Goal: Task Accomplishment & Management: Complete application form

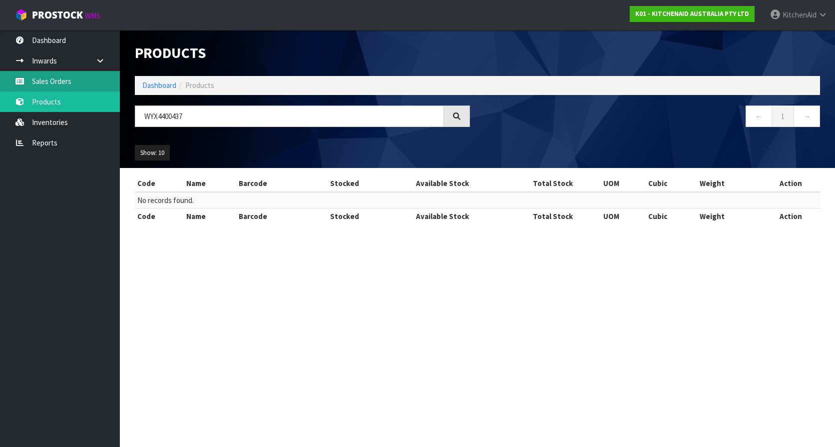
drag, startPoint x: 47, startPoint y: 82, endPoint x: 75, endPoint y: 88, distance: 28.6
click at [47, 82] on link "Sales Orders" at bounding box center [60, 81] width 120 height 20
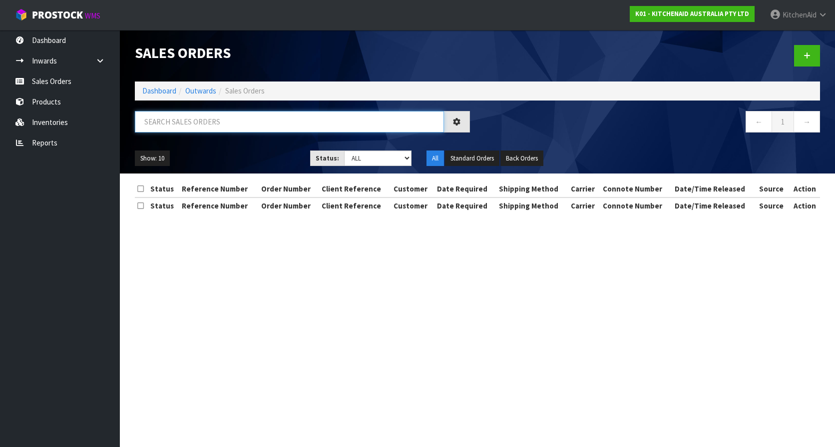
click at [250, 123] on input "text" at bounding box center [289, 121] width 309 height 21
paste input "64059546435947"
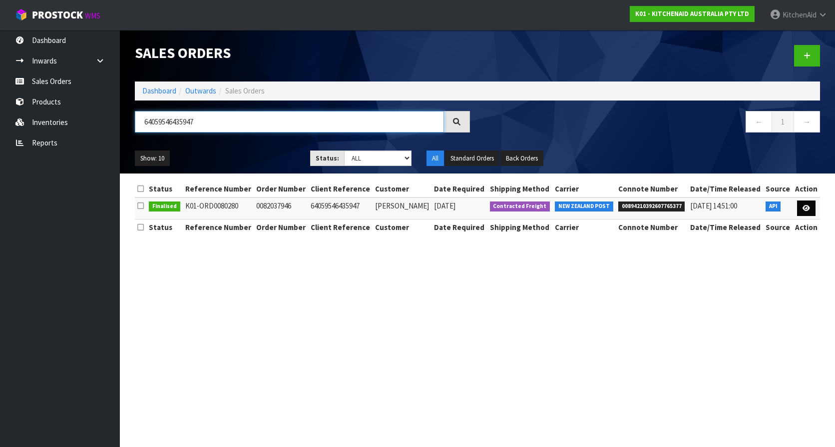
type input "64059546435947"
click at [813, 210] on link at bounding box center [806, 208] width 18 height 16
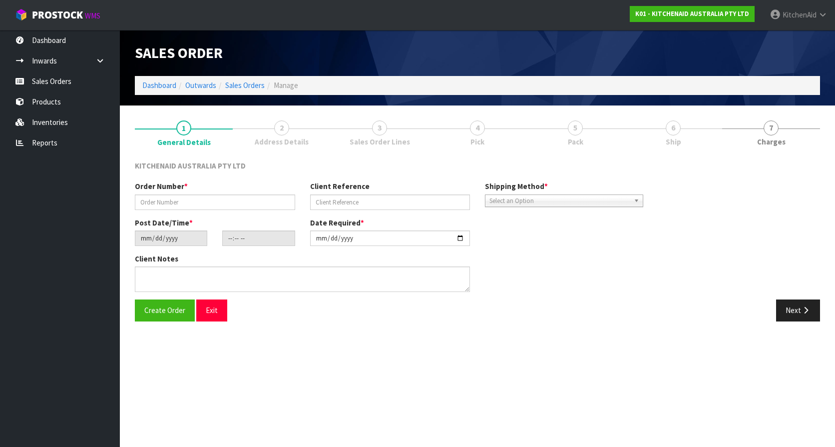
type input "0082037946"
type input "64059546435947"
type input "[DATE]"
type input "14:38:08.000"
type input "[DATE]"
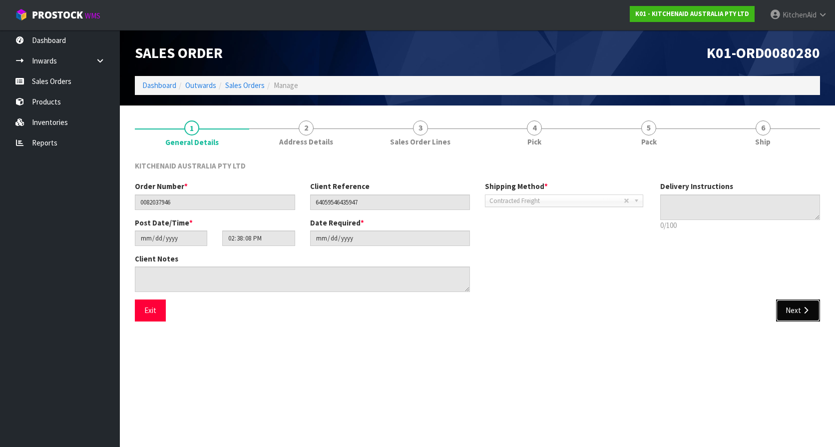
click at [794, 303] on button "Next" at bounding box center [798, 309] width 44 height 21
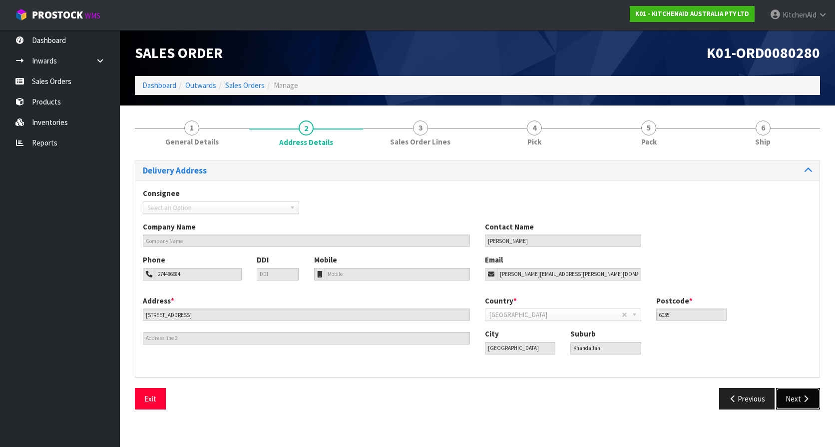
click at [800, 394] on button "Next" at bounding box center [798, 398] width 44 height 21
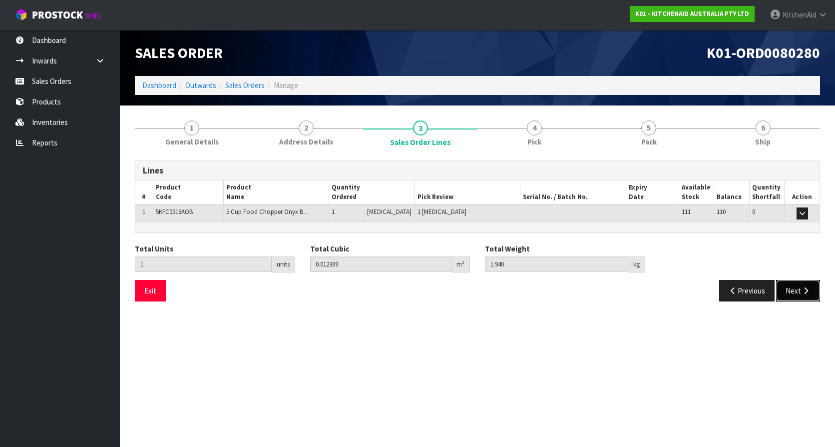
click at [800, 301] on button "Next" at bounding box center [798, 290] width 44 height 21
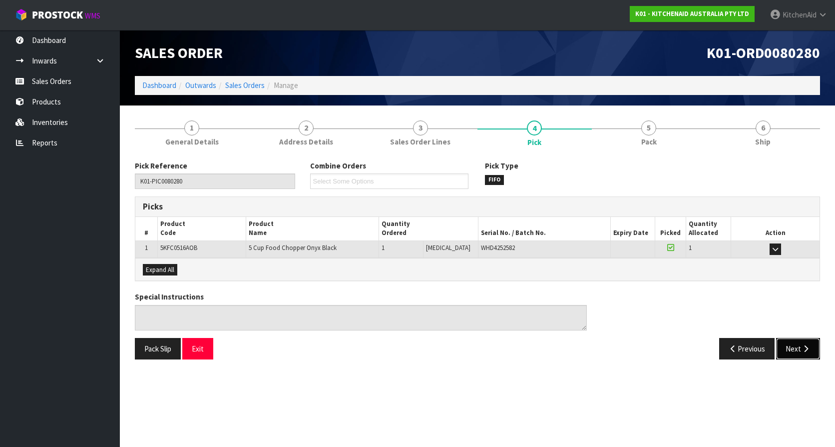
click at [801, 351] on icon "button" at bounding box center [805, 348] width 9 height 7
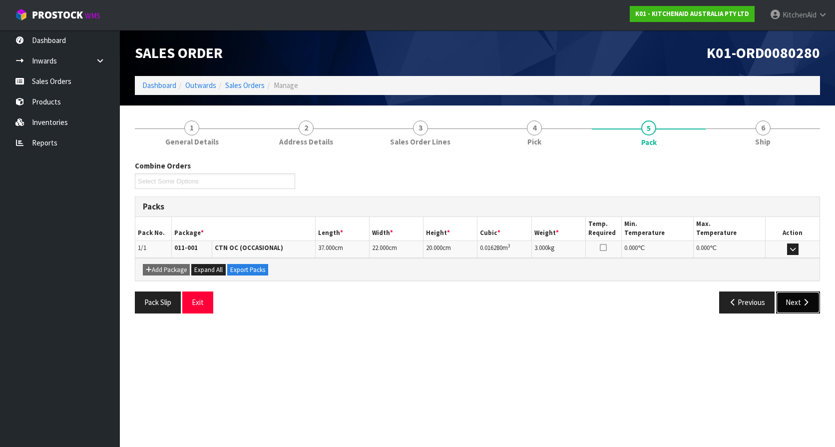
click at [801, 309] on button "Next" at bounding box center [798, 301] width 44 height 21
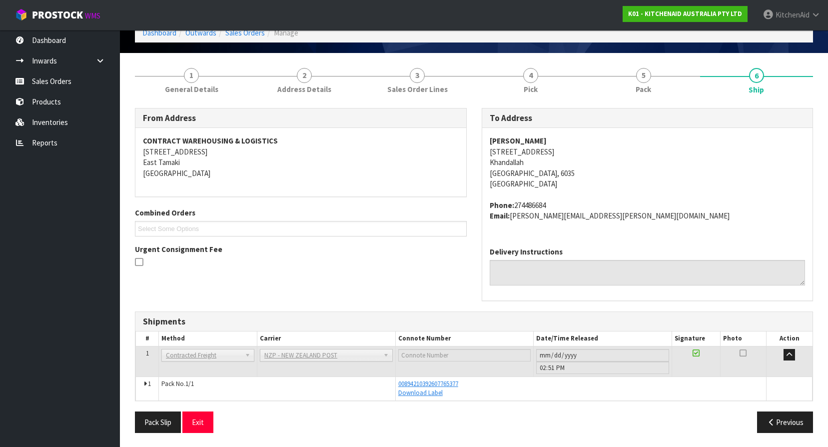
scroll to position [53, 0]
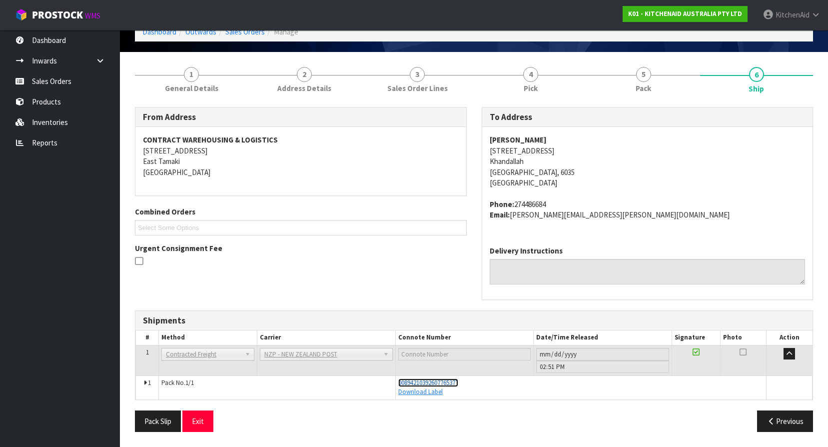
click at [427, 386] on span "00894210392607765377" at bounding box center [428, 382] width 60 height 8
click at [797, 418] on button "Previous" at bounding box center [785, 420] width 56 height 21
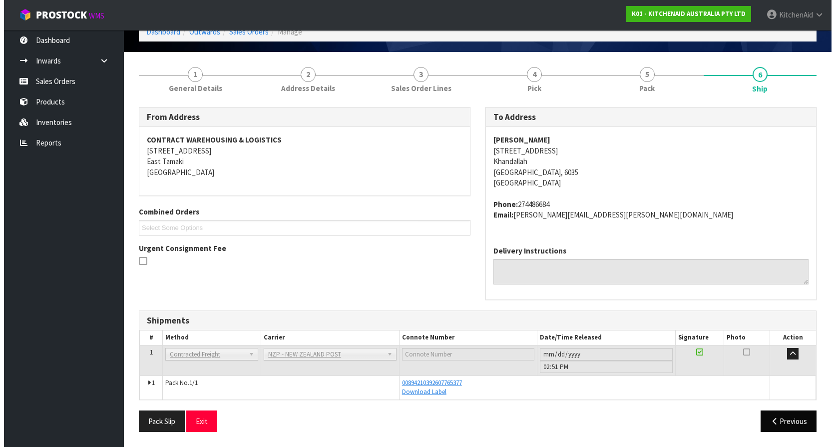
scroll to position [0, 0]
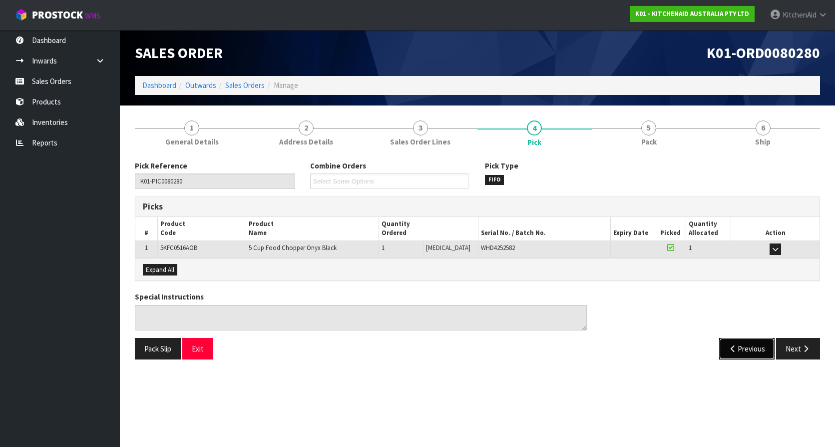
click at [744, 342] on button "Previous" at bounding box center [747, 348] width 56 height 21
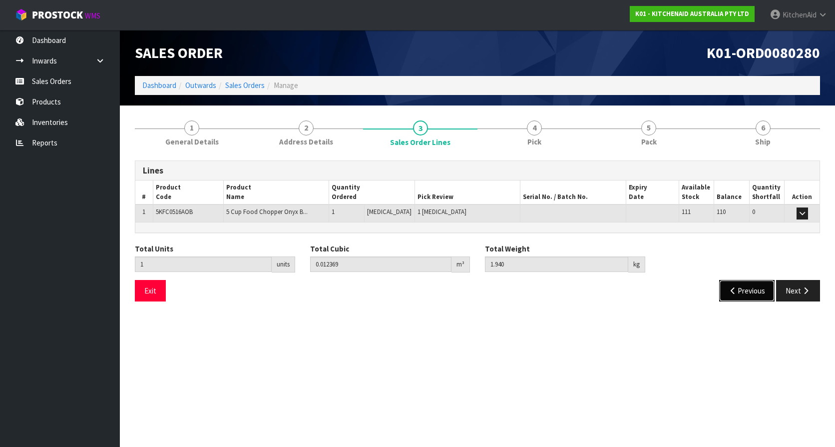
click at [753, 294] on button "Previous" at bounding box center [747, 290] width 56 height 21
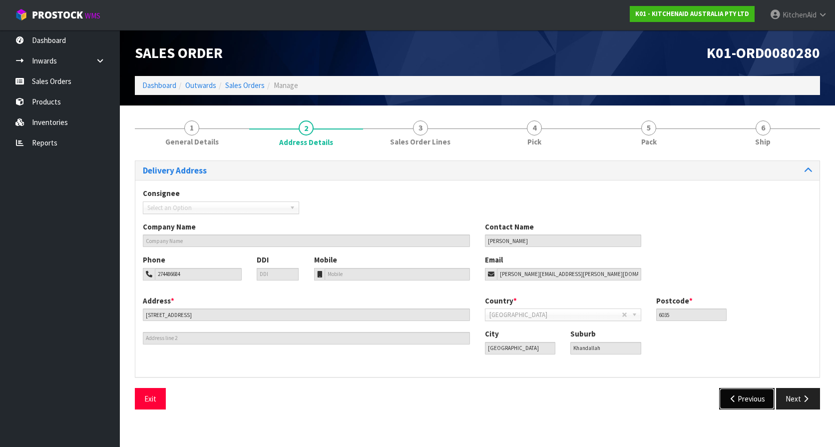
click at [754, 398] on button "Previous" at bounding box center [747, 398] width 56 height 21
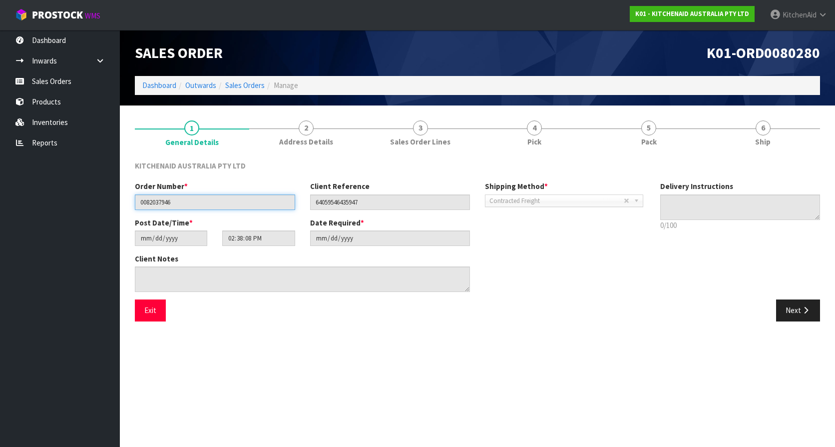
drag, startPoint x: 175, startPoint y: 205, endPoint x: 139, endPoint y: 203, distance: 36.6
click at [139, 203] on input "0082037946" at bounding box center [215, 201] width 160 height 15
drag, startPoint x: 363, startPoint y: 198, endPoint x: 288, endPoint y: 197, distance: 74.5
click at [288, 197] on div "Order Number * 0082037946 Client Reference 64059546435947 Shipping Method * Pic…" at bounding box center [390, 199] width 526 height 36
